Goal: Task Accomplishment & Management: Complete application form

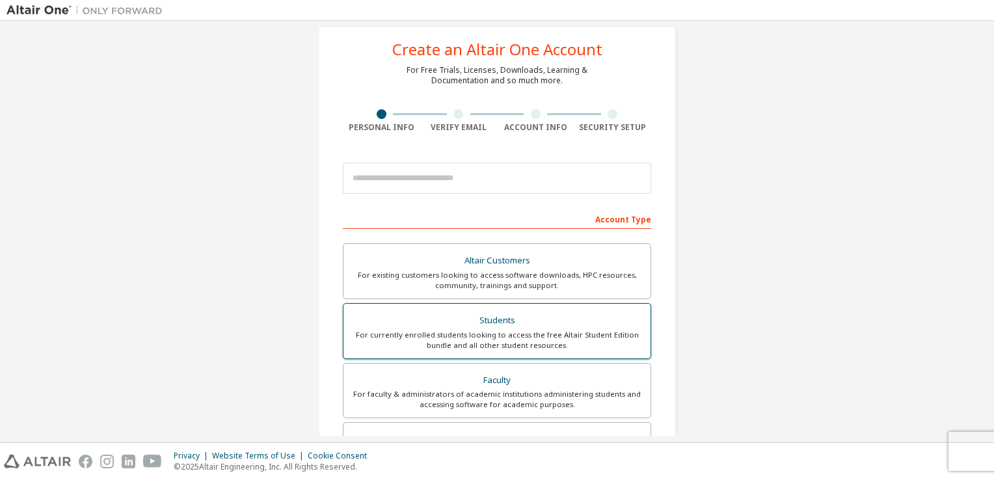
scroll to position [14, 0]
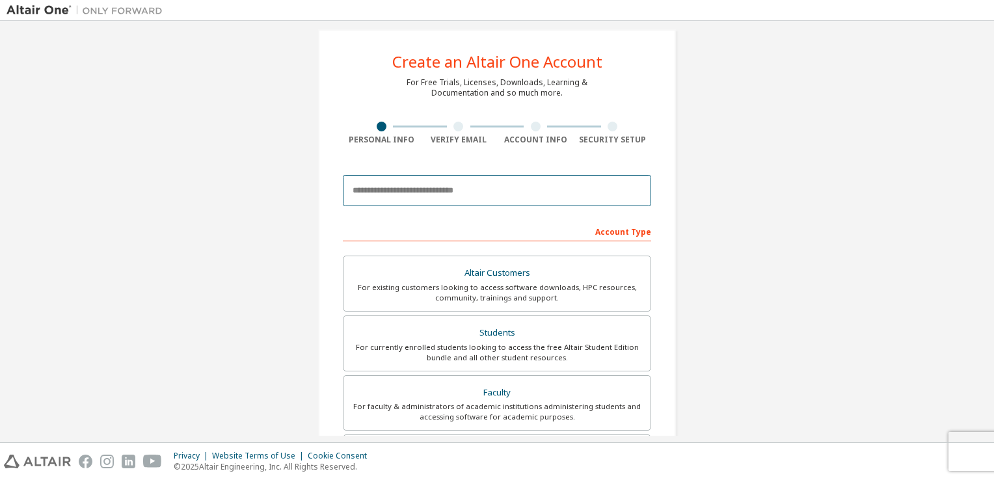
click at [457, 180] on input "email" at bounding box center [497, 190] width 308 height 31
type input "**********"
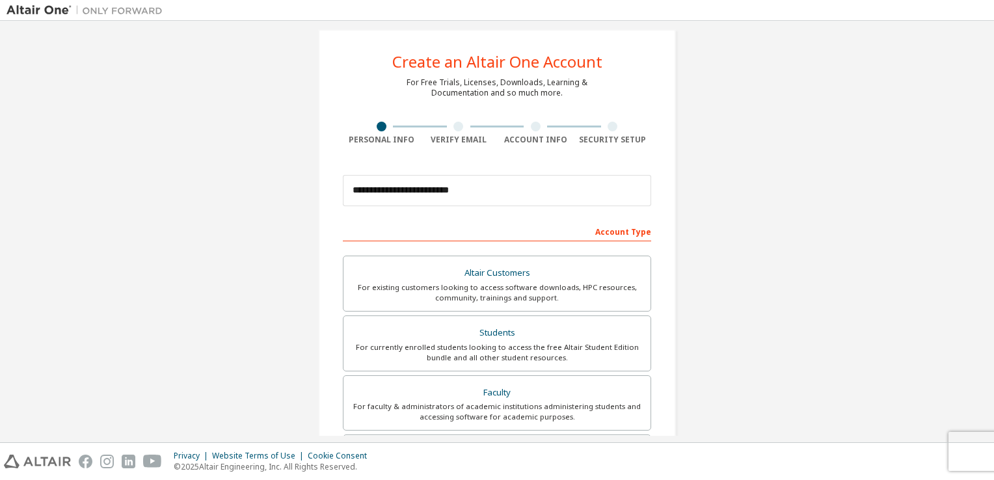
type input "**********"
type input "*******"
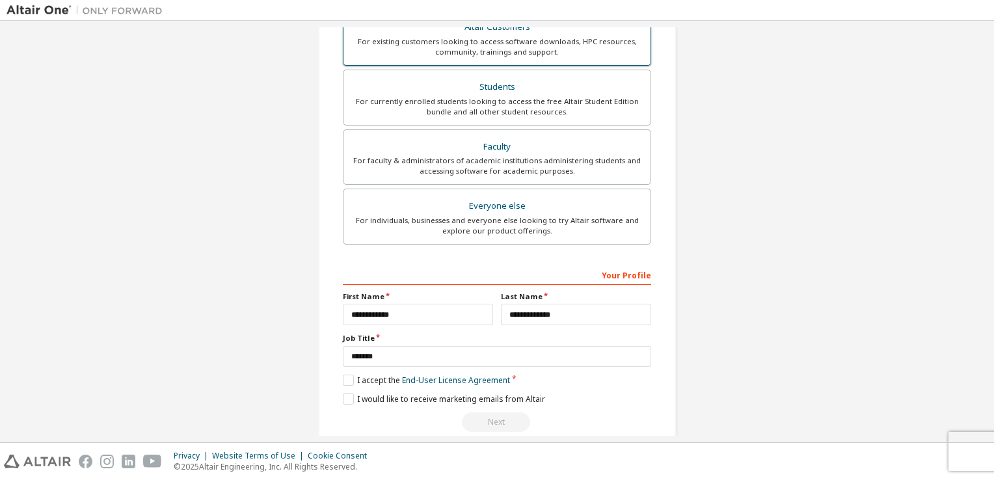
scroll to position [277, 0]
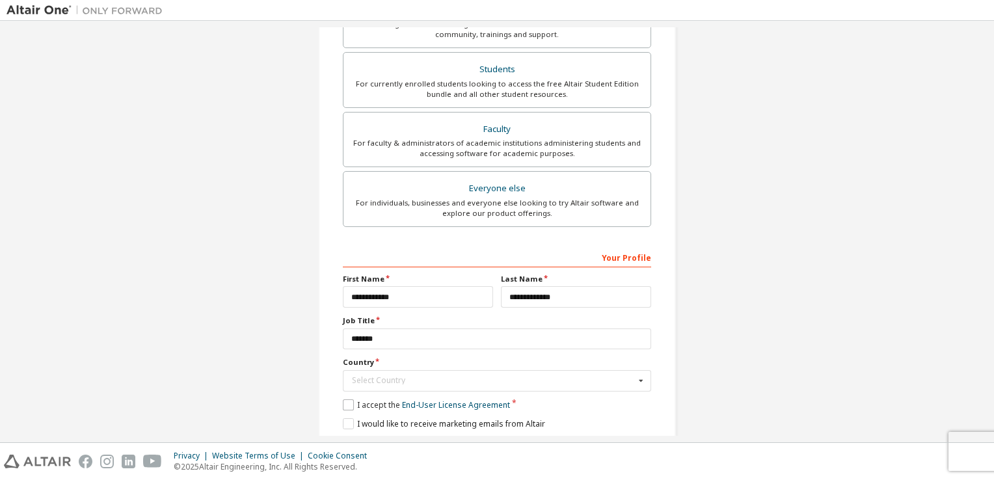
click at [350, 362] on label "Country" at bounding box center [497, 362] width 308 height 10
click at [359, 377] on div "Select Country" at bounding box center [493, 381] width 283 height 8
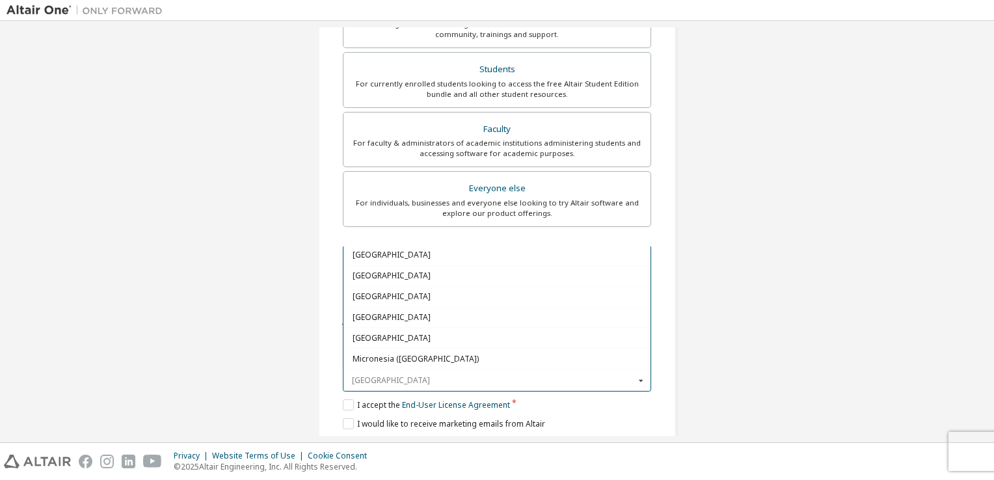
scroll to position [2797, 0]
click at [391, 316] on span "[GEOGRAPHIC_DATA]" at bounding box center [498, 320] width 290 height 8
type input "***"
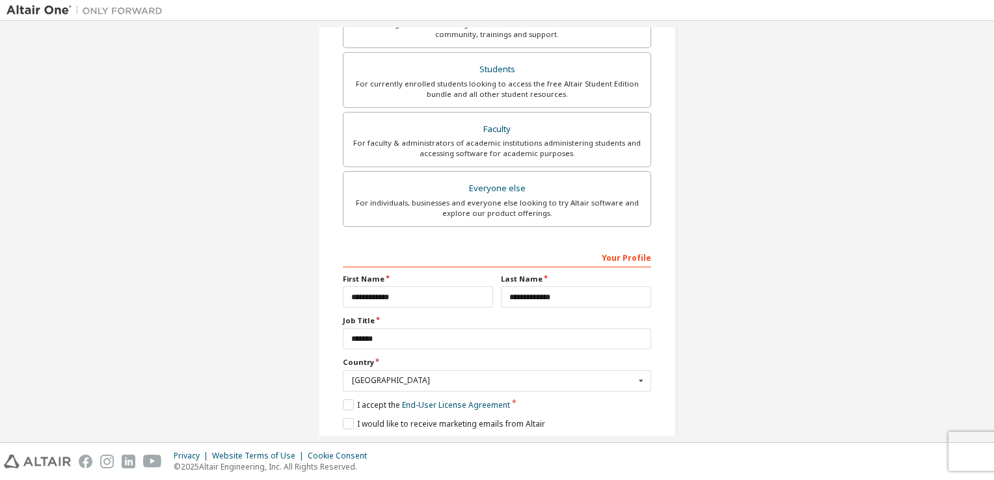
scroll to position [319, 0]
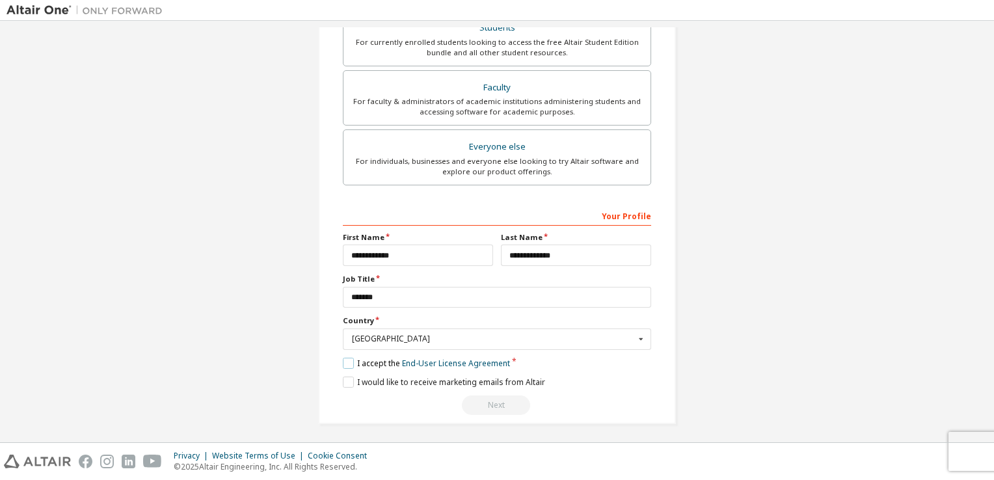
click at [345, 362] on label "I accept the End-User License Agreement" at bounding box center [426, 363] width 167 height 11
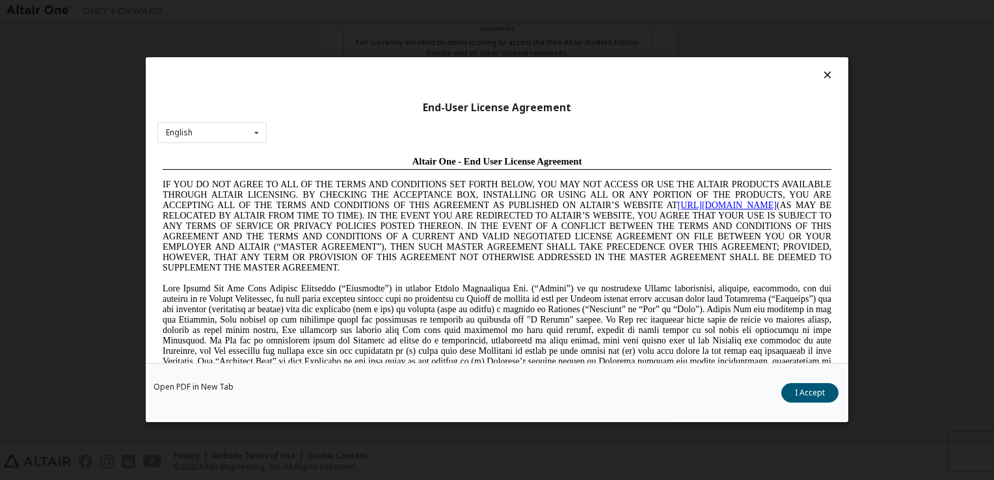
scroll to position [0, 0]
click at [821, 402] on button "I Accept" at bounding box center [810, 394] width 57 height 20
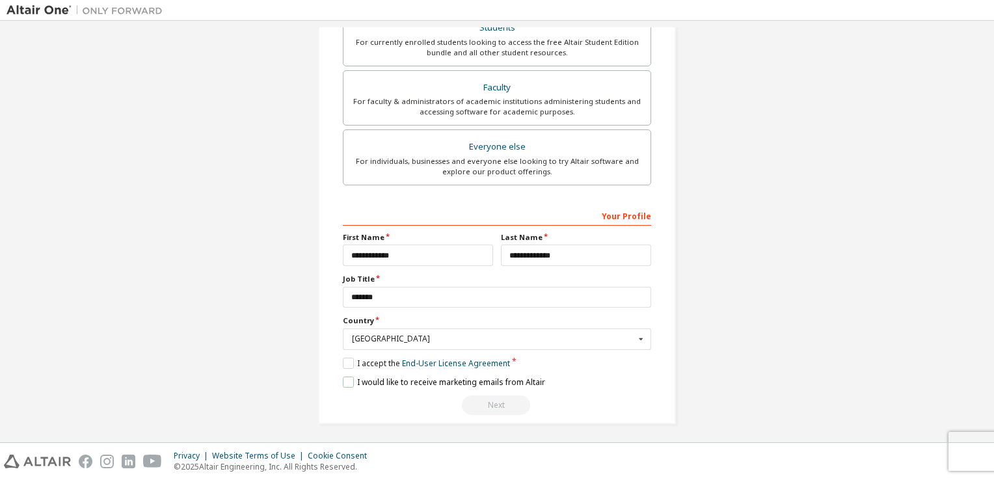
click at [345, 377] on label "I would like to receive marketing emails from Altair" at bounding box center [444, 382] width 202 height 11
click at [491, 400] on div "Next" at bounding box center [497, 406] width 308 height 20
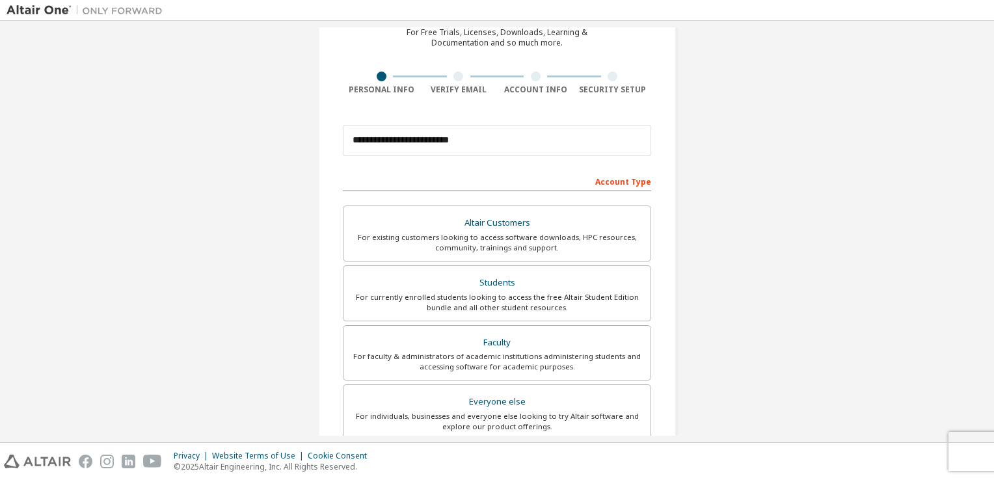
scroll to position [63, 0]
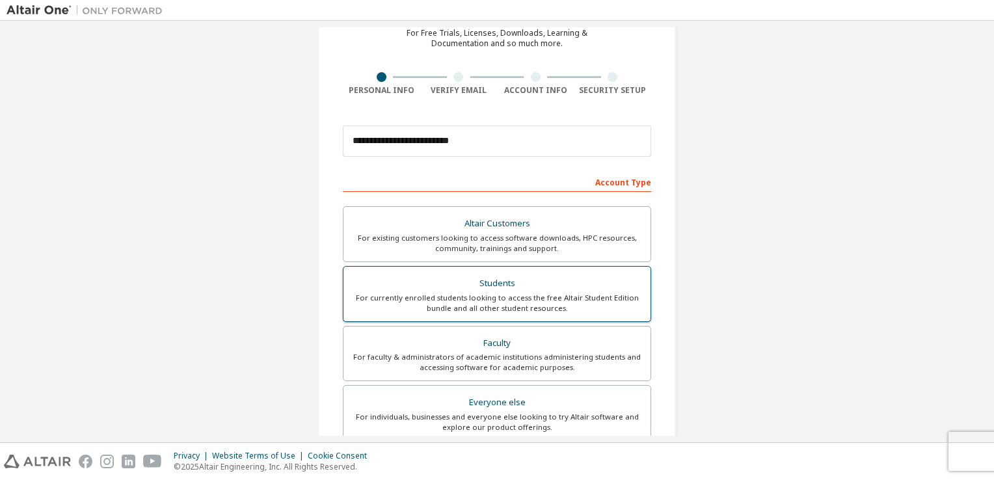
click at [519, 301] on div "For currently enrolled students looking to access the free Altair Student Editi…" at bounding box center [497, 303] width 292 height 21
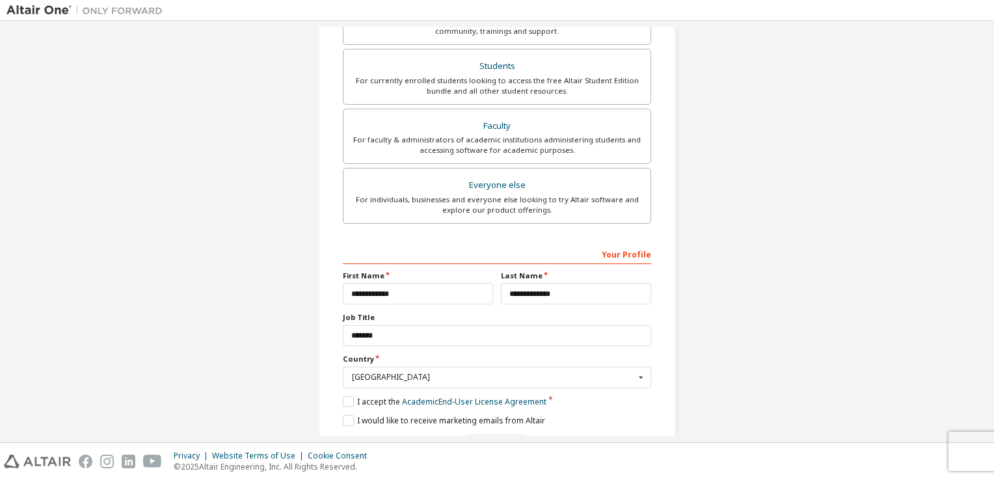
scroll to position [319, 0]
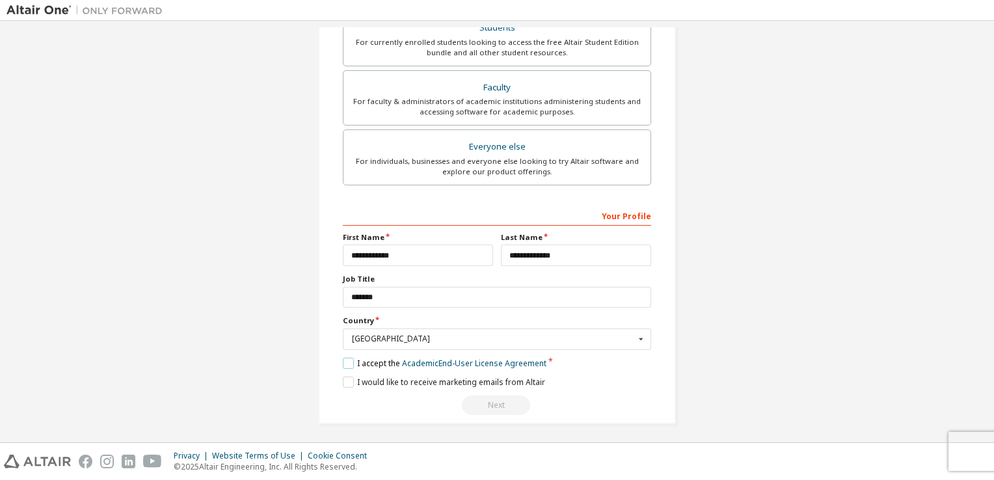
click at [344, 362] on label "I accept the Academic End-User License Agreement" at bounding box center [445, 363] width 204 height 11
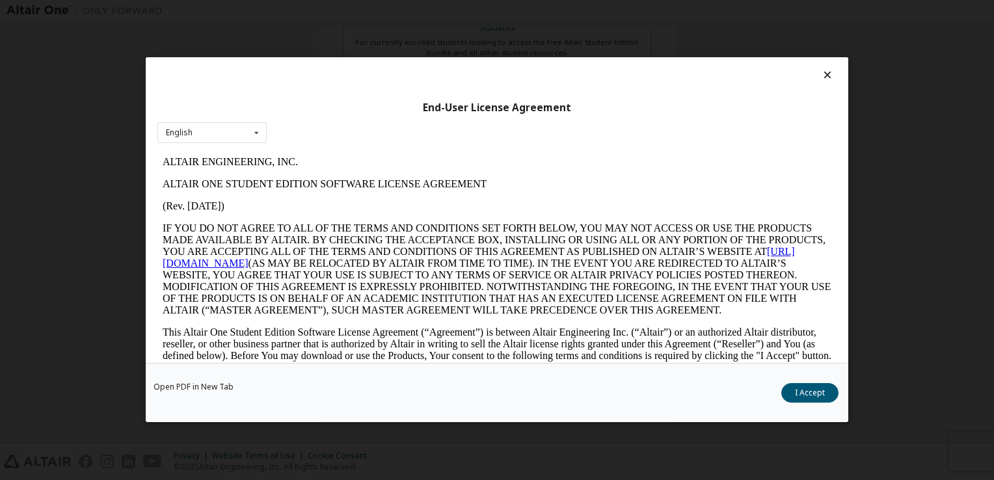
scroll to position [0, 0]
click at [825, 392] on button "I Accept" at bounding box center [810, 394] width 57 height 20
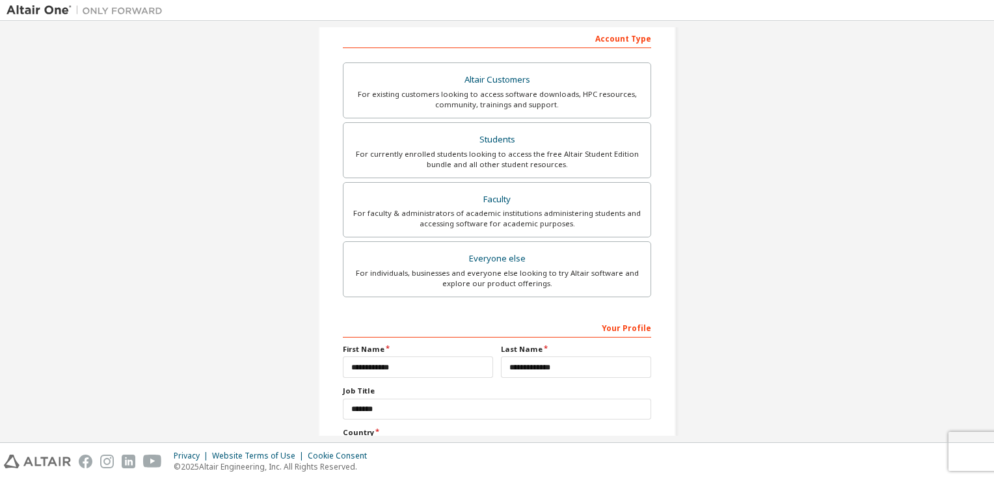
scroll to position [319, 0]
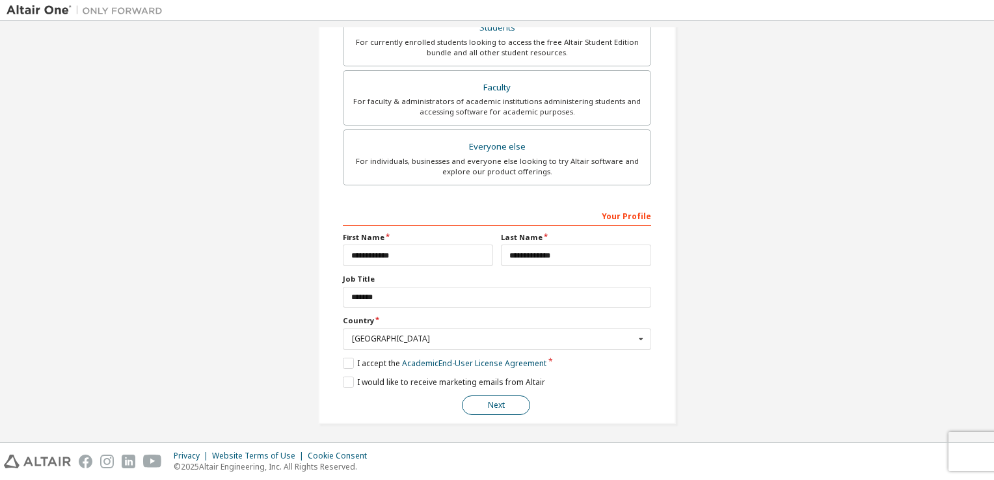
click at [500, 410] on button "Next" at bounding box center [496, 406] width 68 height 20
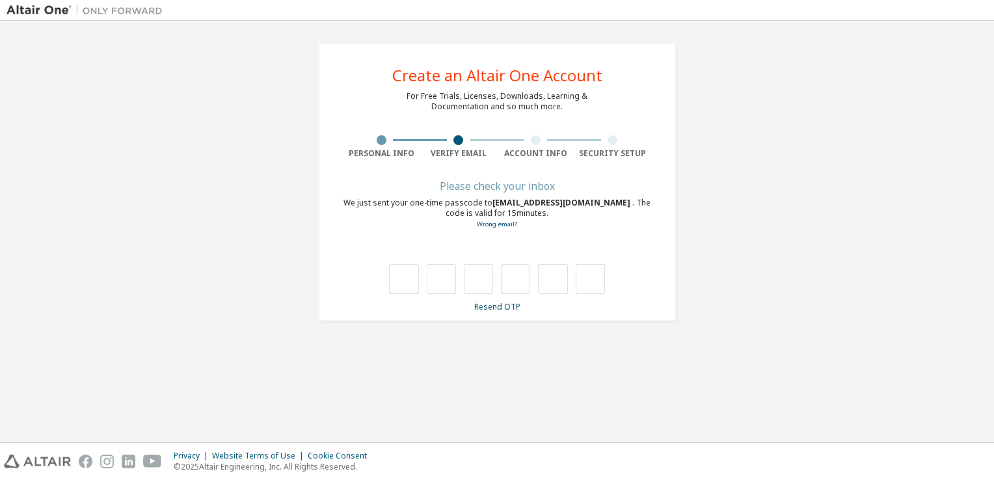
type input "*"
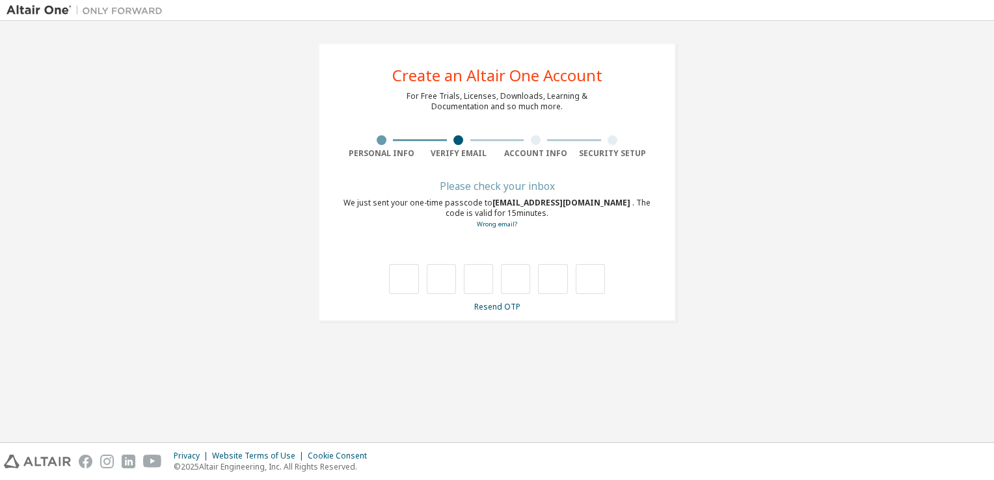
type input "*"
